Goal: Obtain resource: Obtain resource

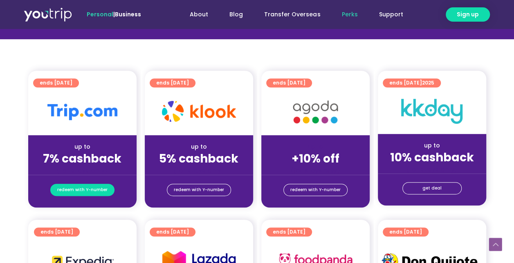
click at [83, 185] on span "redeem with Y-number" at bounding box center [82, 189] width 50 height 11
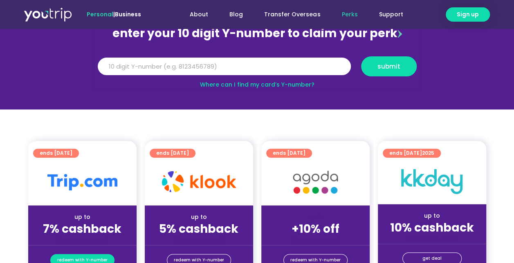
scroll to position [90, 0]
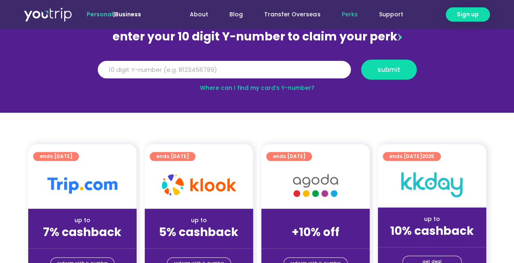
click at [91, 165] on div at bounding box center [82, 185] width 108 height 47
click at [79, 157] on link "ends [DATE]" at bounding box center [56, 156] width 46 height 9
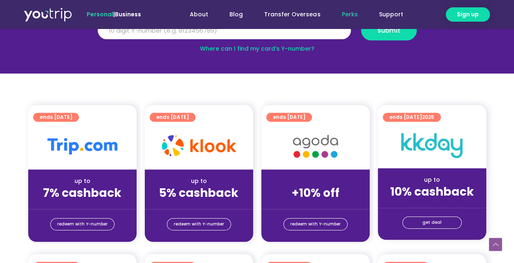
scroll to position [82, 0]
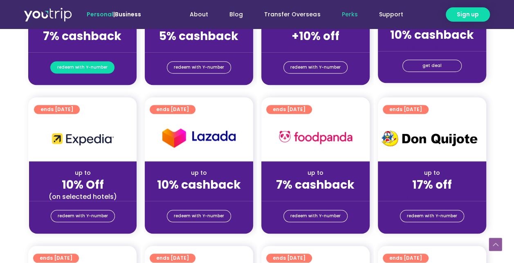
click at [94, 70] on span "redeem with Y-number" at bounding box center [82, 67] width 50 height 11
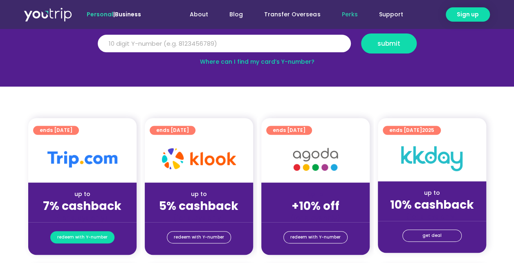
scroll to position [90, 0]
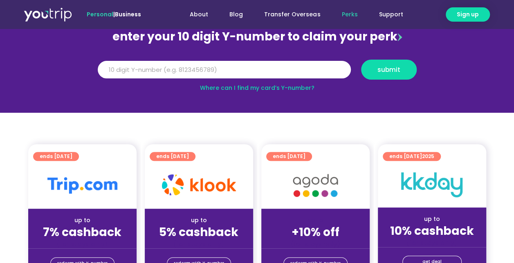
click at [225, 82] on div "Y Number submit" at bounding box center [256, 73] width 329 height 26
click at [224, 87] on link "Where can I find my card’s Y-number?" at bounding box center [257, 88] width 114 height 8
